Goal: Task Accomplishment & Management: Use online tool/utility

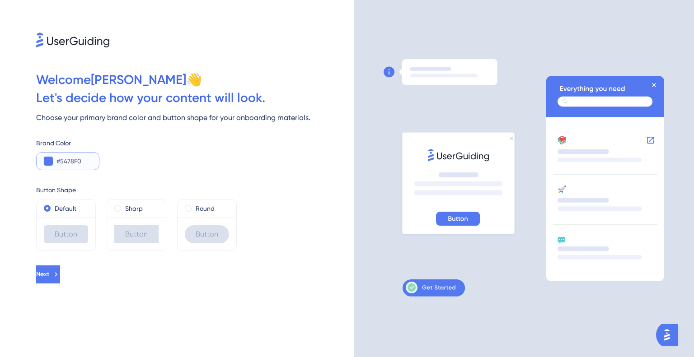
click at [72, 163] on input "#5478F0" at bounding box center [73, 161] width 35 height 11
click at [47, 164] on button at bounding box center [48, 161] width 9 height 9
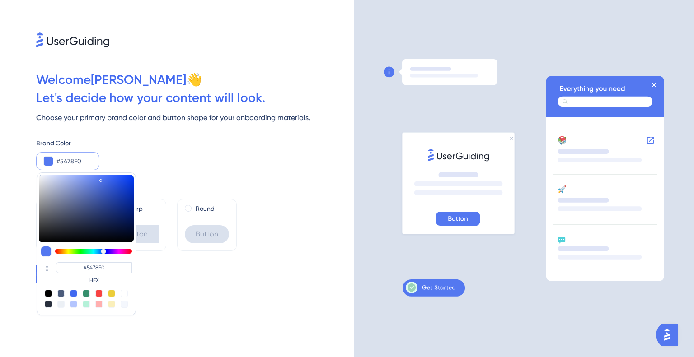
type input "#5475f0"
type input "#5475F0"
type input "#5464f0"
type input "#546AF0"
type input "#5459f0"
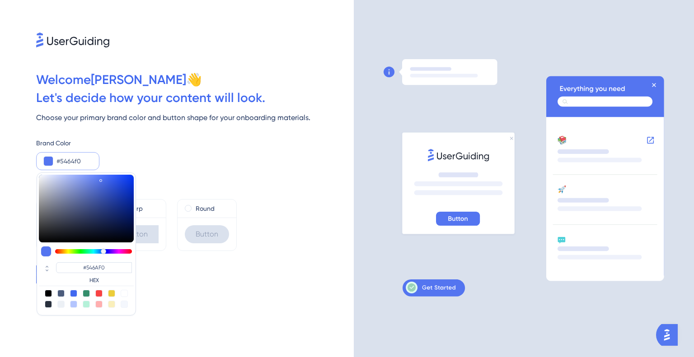
type input "#5464F0"
type input "#5454f0"
type input "#5454F0"
type input "#5a54f0"
type input "#5A54F0"
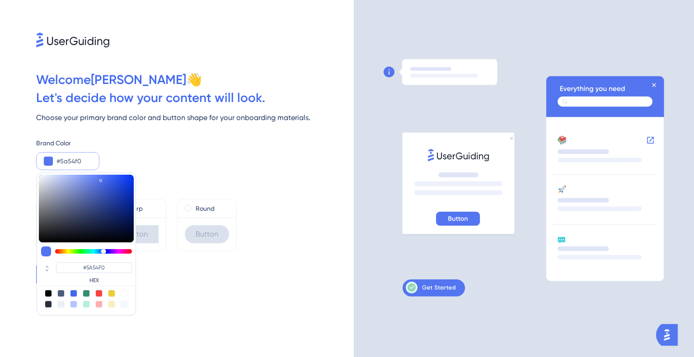
type input "#5f54f0"
type input "#5F54F0"
type input "#7054f0"
type input "#7054F0"
type input "#7554f0"
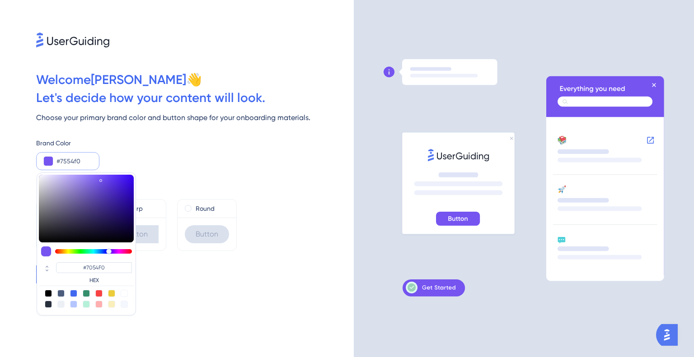
type input "#7554F0"
type input "#8054f0"
type input "#8054F0"
type input "#9c54f0"
type input "#9C54F0"
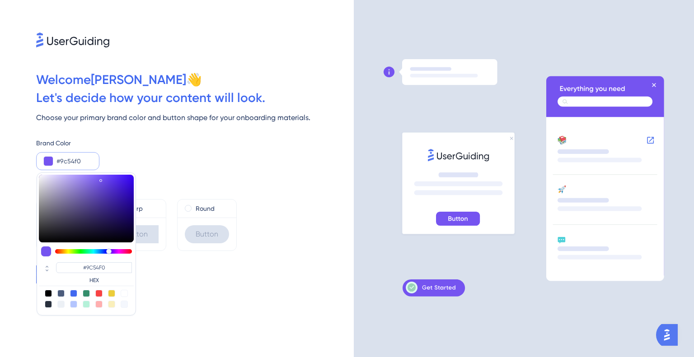
type input "#a154f0"
type input "#A154F0"
type input "#a754f0"
type input "#A754F0"
type input "#ac54f0"
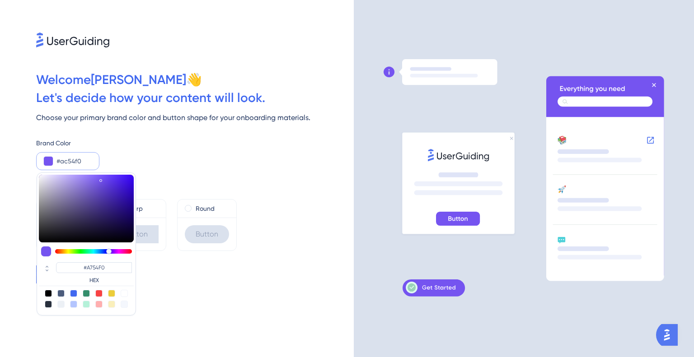
type input "#AC54F0"
type input "#b254f0"
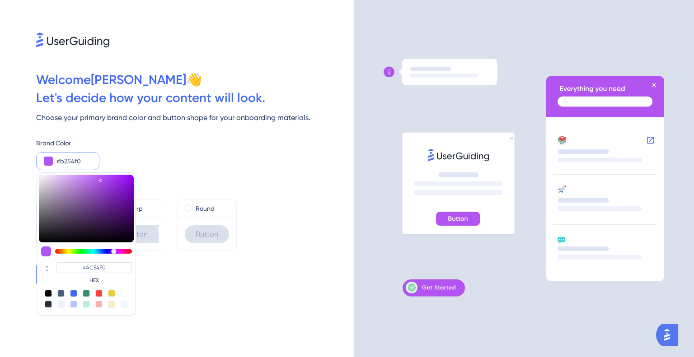
type input "#B254F0"
type input "#b754f0"
type input "#B754F0"
drag, startPoint x: 103, startPoint y: 251, endPoint x: 114, endPoint y: 253, distance: 11.0
drag, startPoint x: 114, startPoint y: 253, endPoint x: 193, endPoint y: 285, distance: 84.7
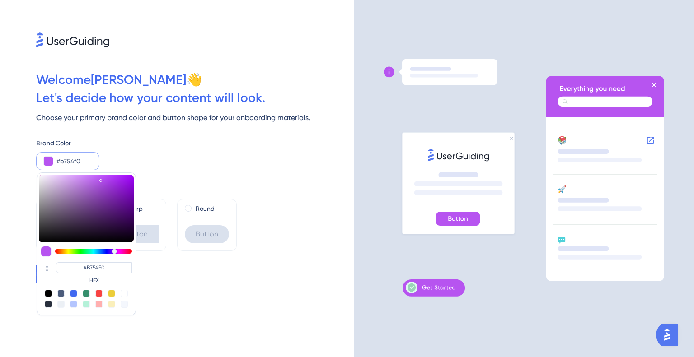
click at [193, 285] on div "Welcome [PERSON_NAME] 👋 Let ' s decide how your content will look. Choose your …" at bounding box center [177, 178] width 354 height 357
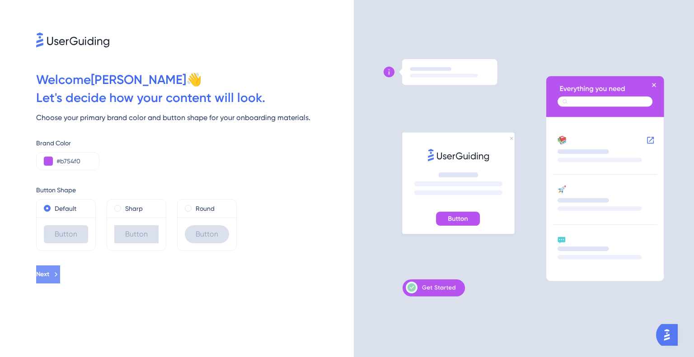
click at [60, 276] on button "Next" at bounding box center [48, 275] width 24 height 18
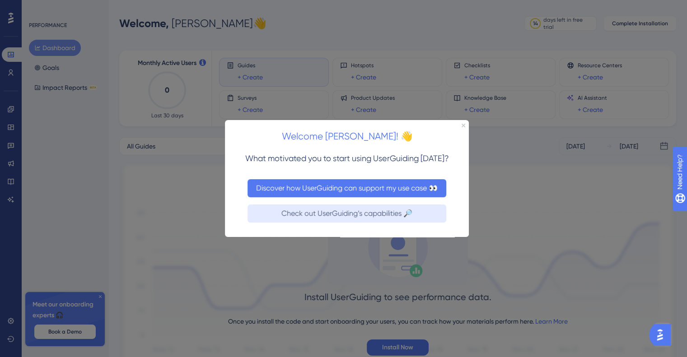
click at [325, 188] on button "Discover how UserGuiding can support my use case 👀" at bounding box center [347, 188] width 199 height 18
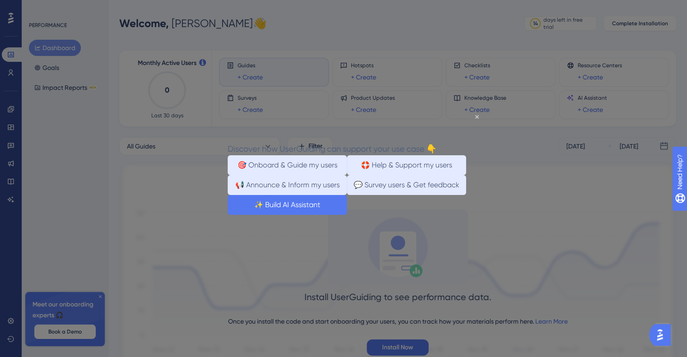
click at [347, 215] on button "✨ Build AI Assistant" at bounding box center [287, 205] width 119 height 20
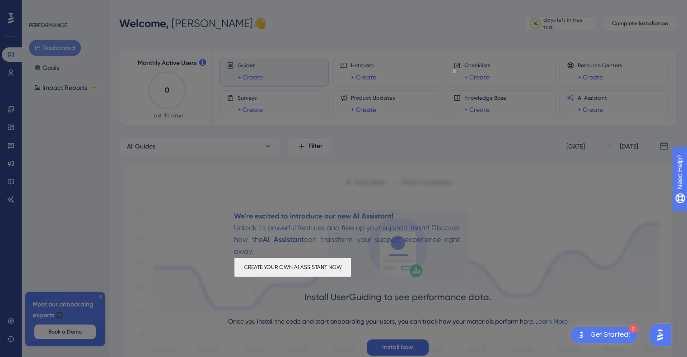
click at [454, 71] on icon "Close Preview" at bounding box center [455, 72] width 4 height 4
